Goal: Transaction & Acquisition: Purchase product/service

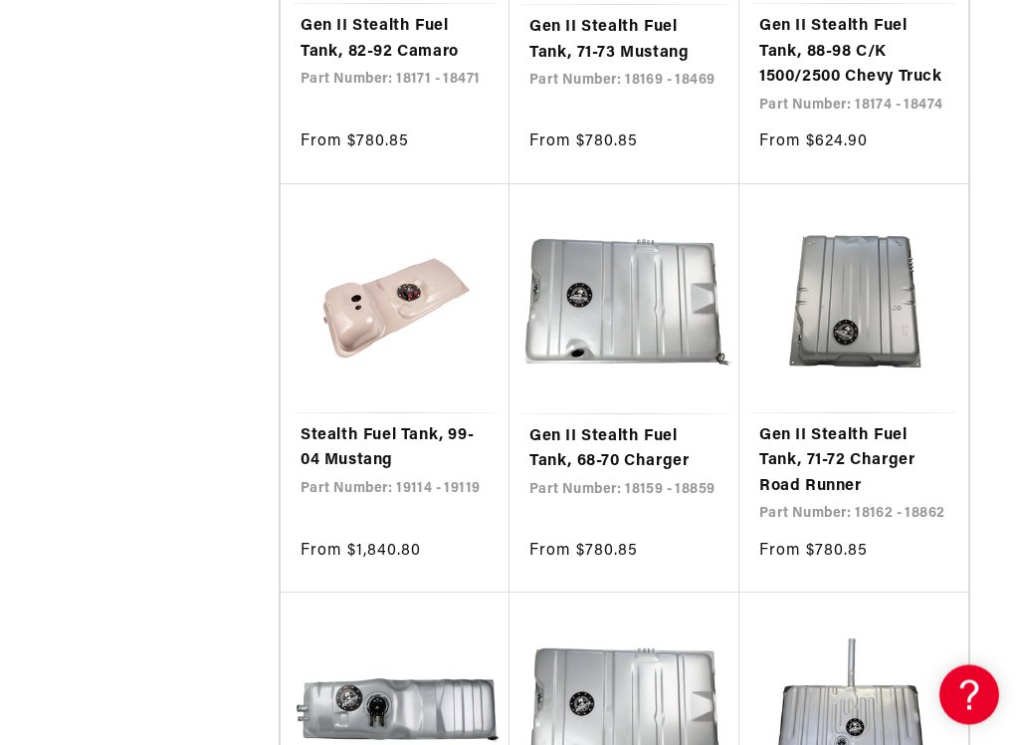
scroll to position [1582, 0]
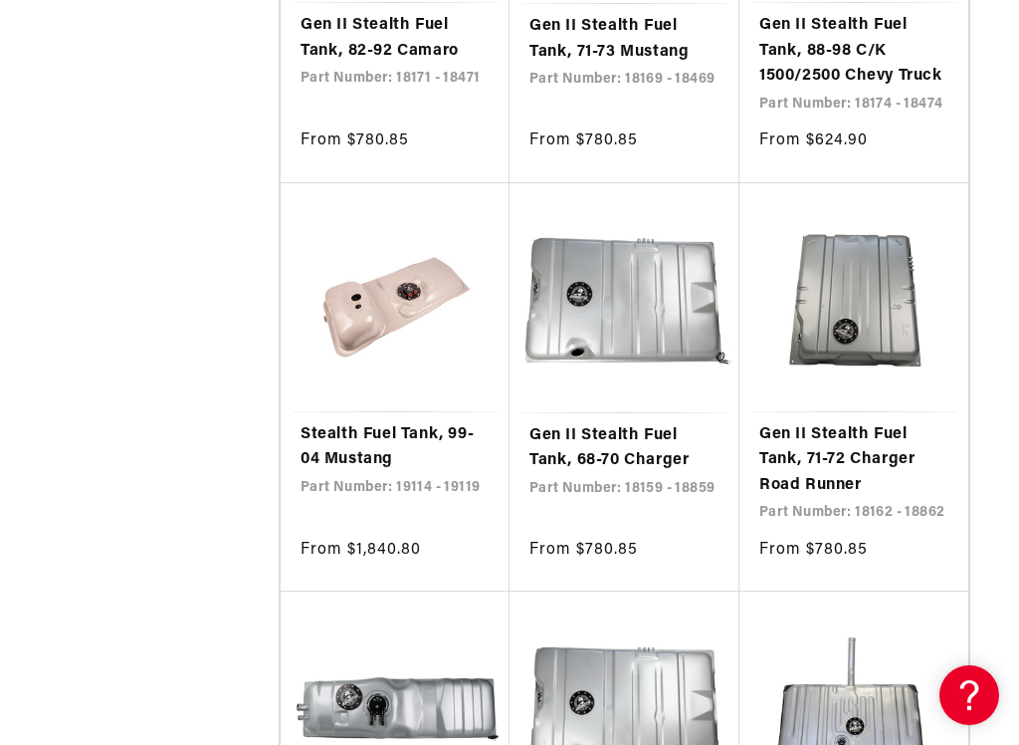
click at [868, 422] on link "Gen II Stealth Fuel Tank, 71-72 Charger Road Runner" at bounding box center [854, 460] width 189 height 77
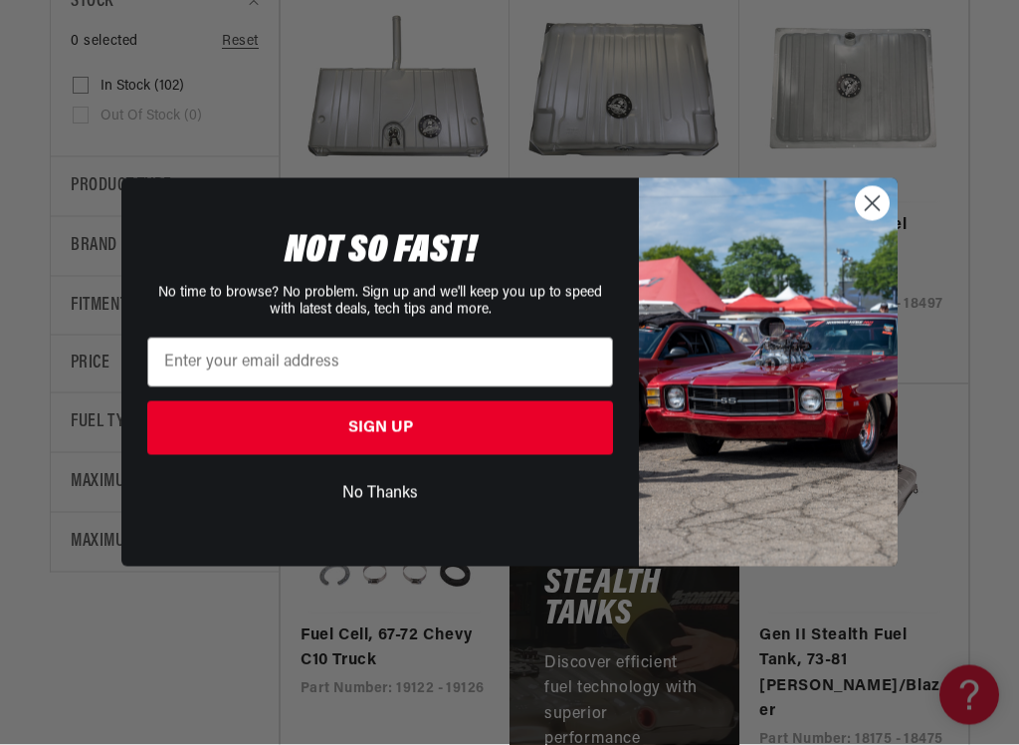
scroll to position [539, 0]
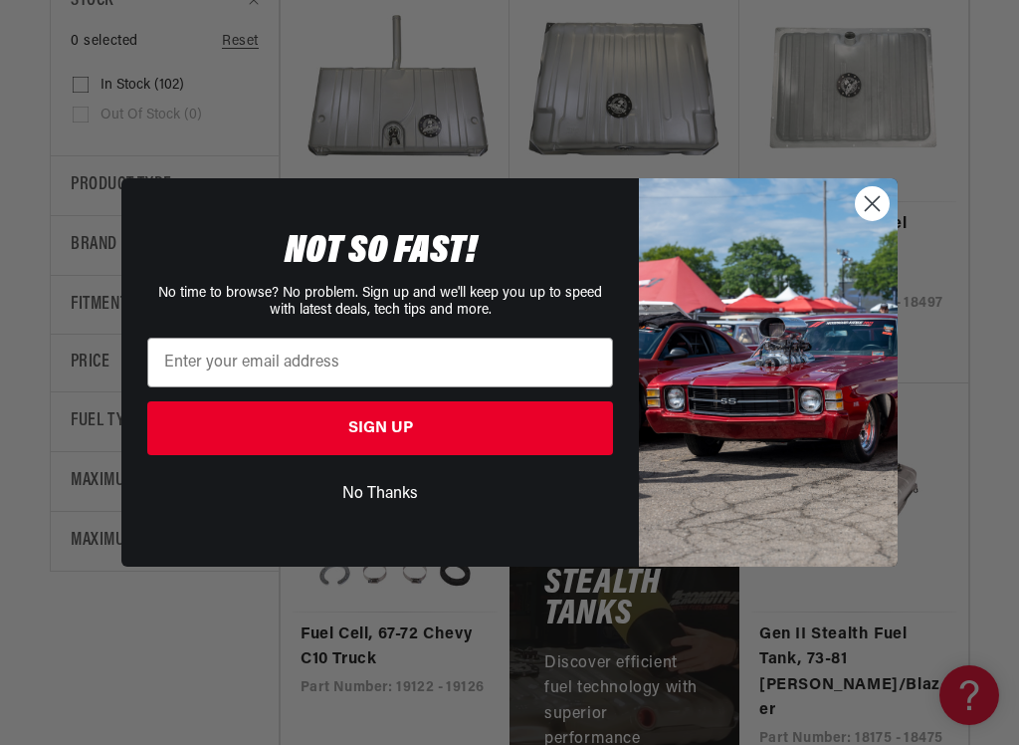
click at [386, 501] on button "No Thanks" at bounding box center [380, 494] width 466 height 38
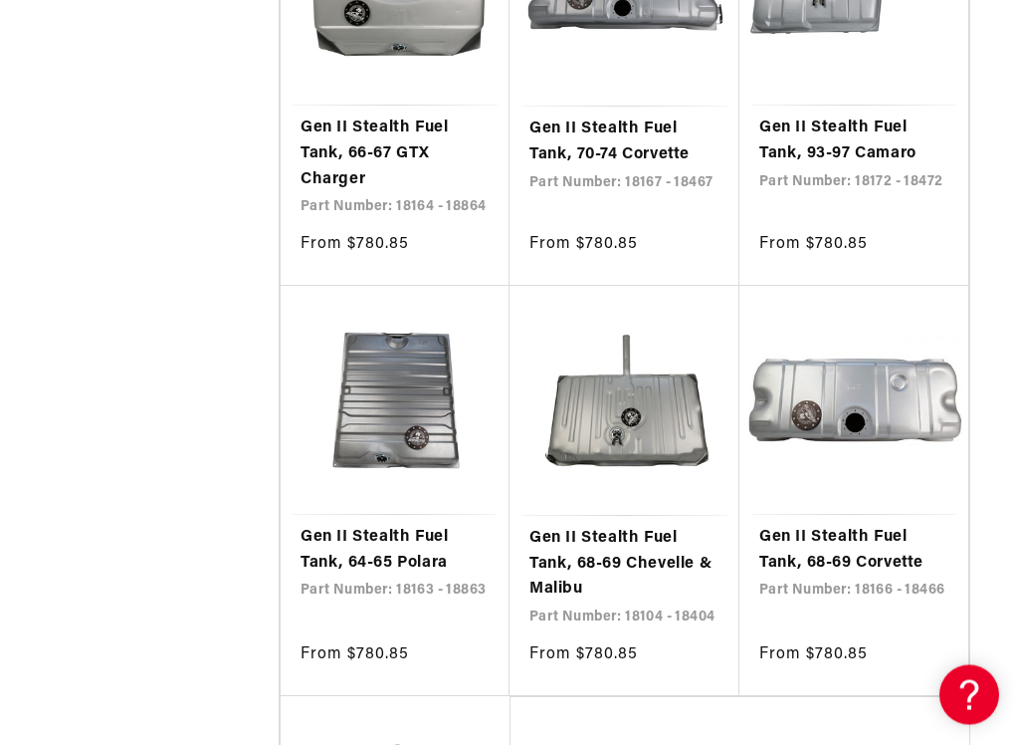
scroll to position [3141, 0]
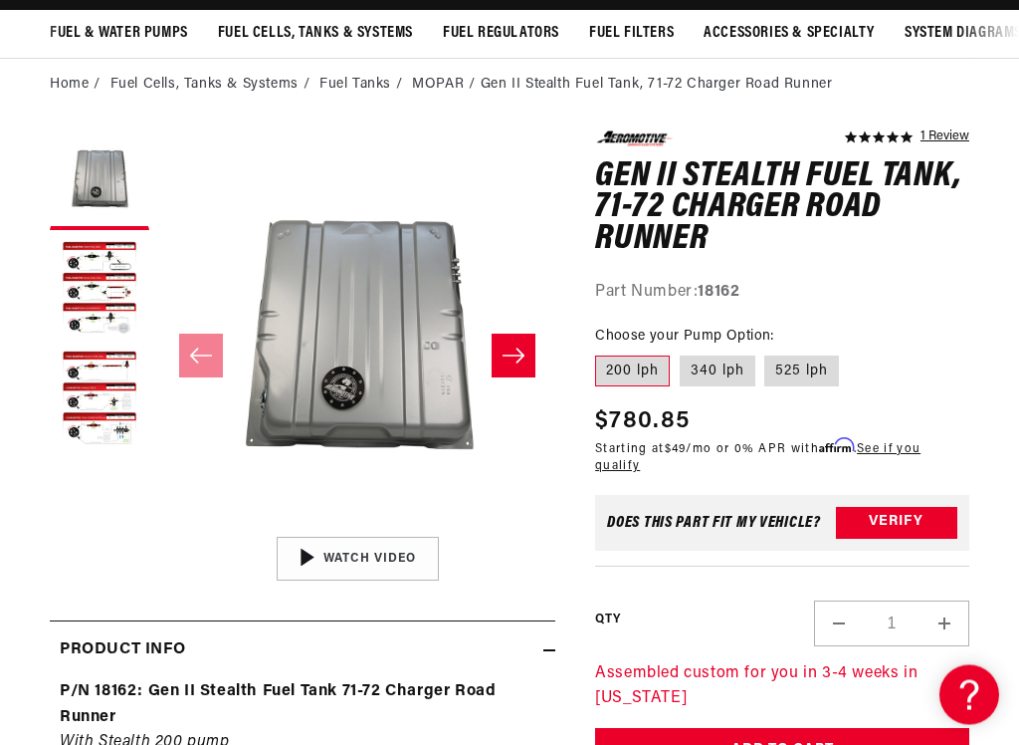
scroll to position [148, 0]
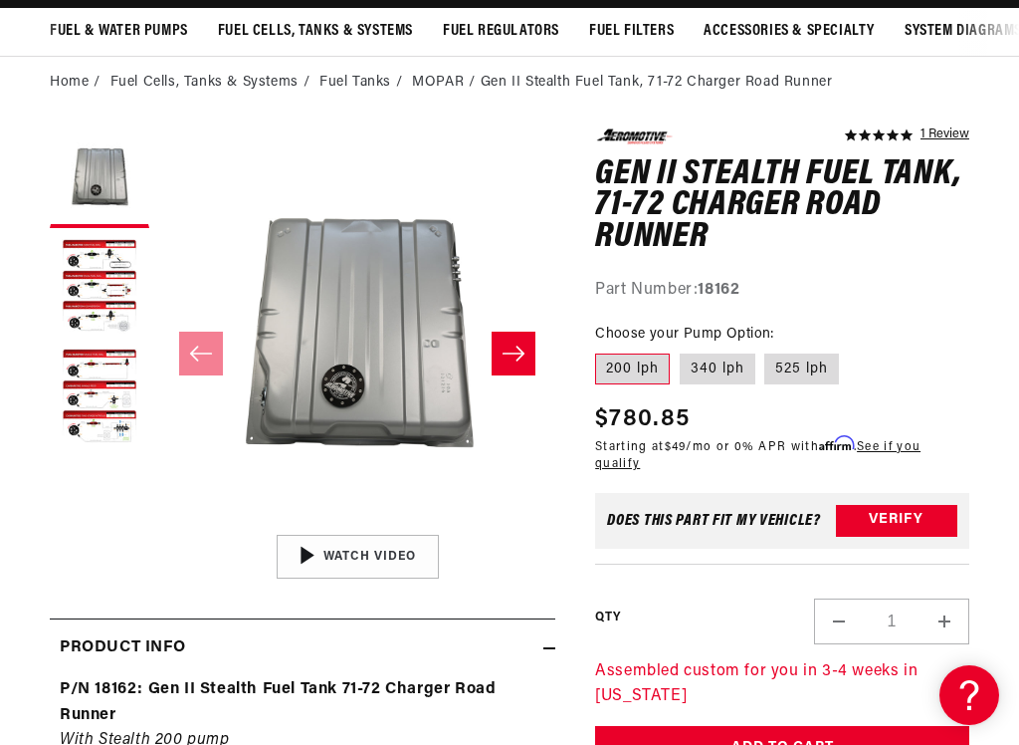
click at [69, 264] on button "Load image 2 in gallery view" at bounding box center [100, 288] width 100 height 100
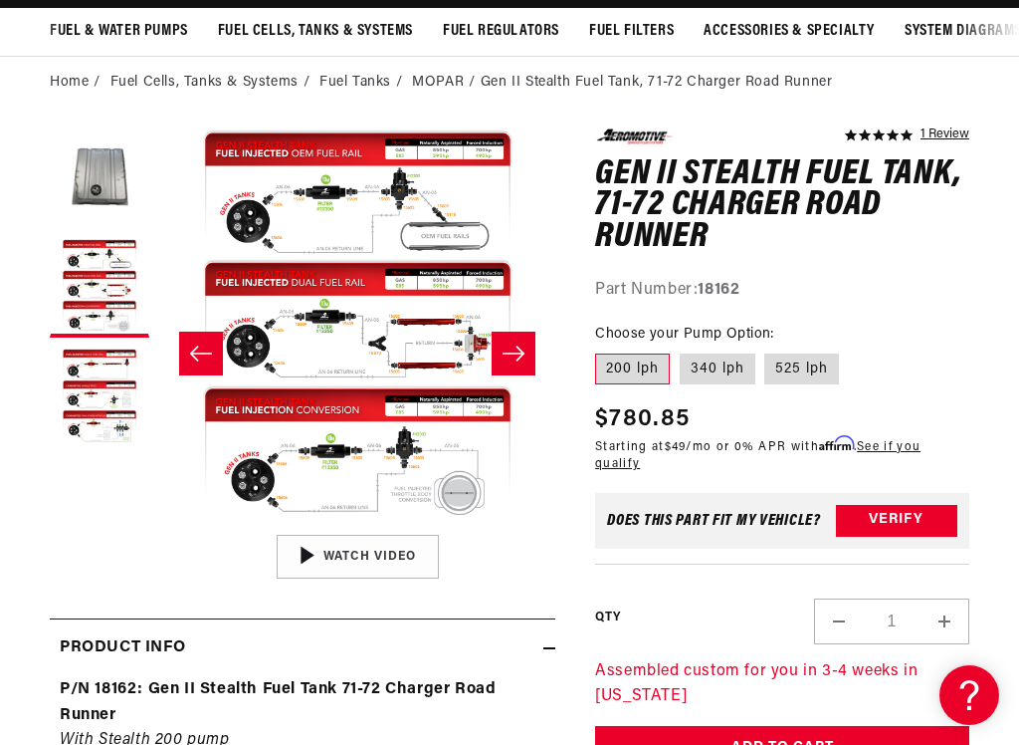
scroll to position [0, 0]
click at [159, 525] on button "Open media 2 in modal" at bounding box center [159, 525] width 0 height 0
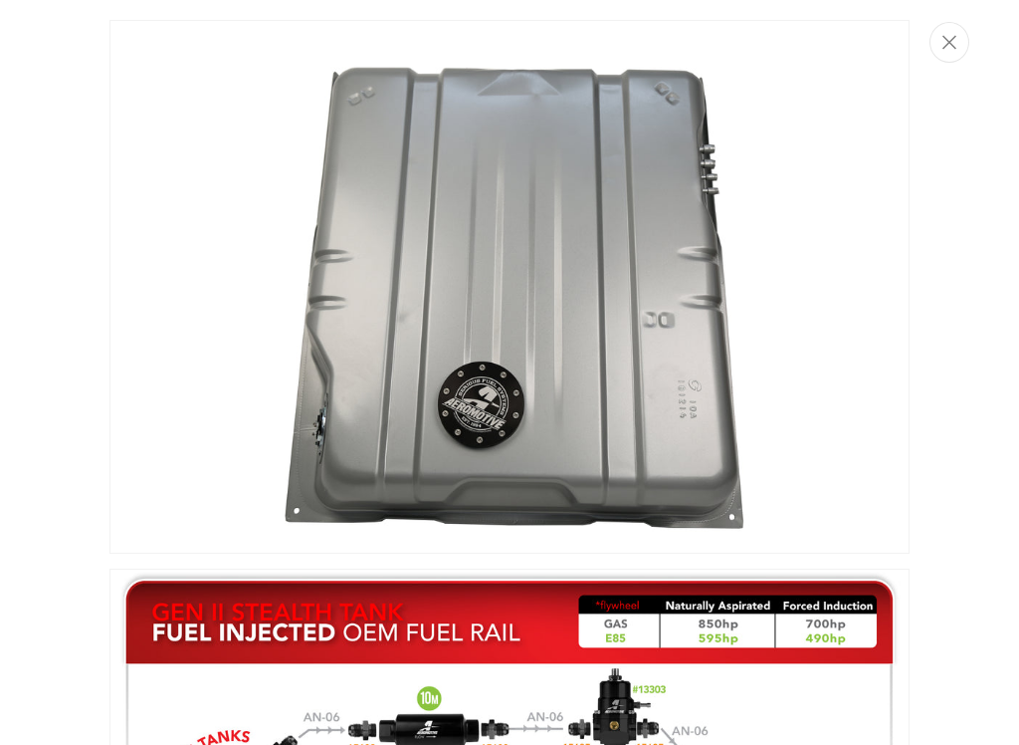
click at [951, 45] on icon "Close" at bounding box center [950, 43] width 14 height 14
